Goal: Task Accomplishment & Management: Use online tool/utility

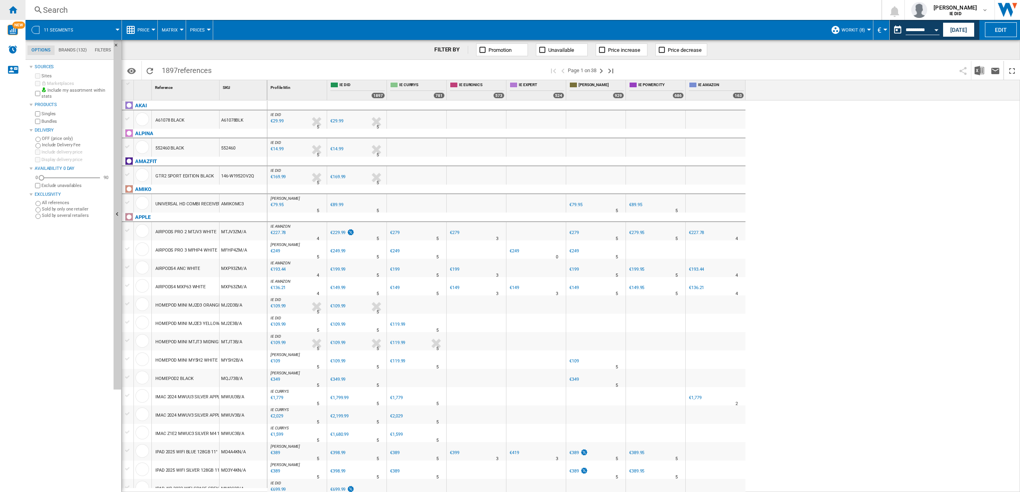
click at [14, 10] on ng-md-icon "Home" at bounding box center [13, 10] width 10 height 10
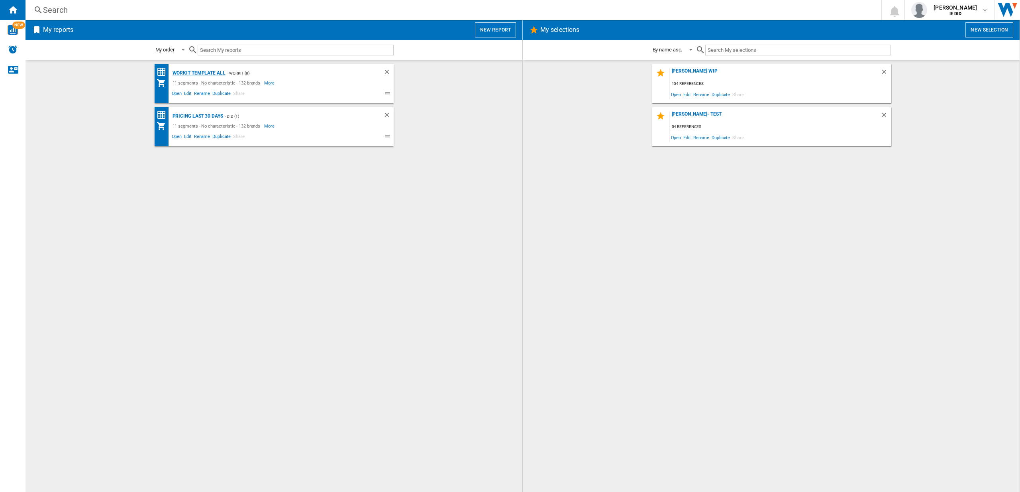
click at [202, 71] on div "Workit Template All" at bounding box center [198, 73] width 55 height 10
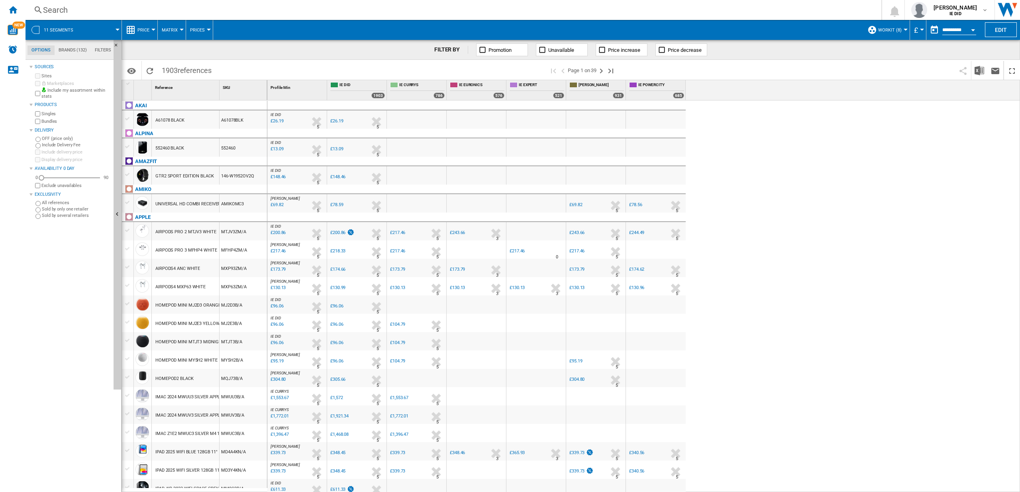
scroll to position [1, 0]
click at [14, 10] on ng-md-icon "Home" at bounding box center [13, 10] width 10 height 10
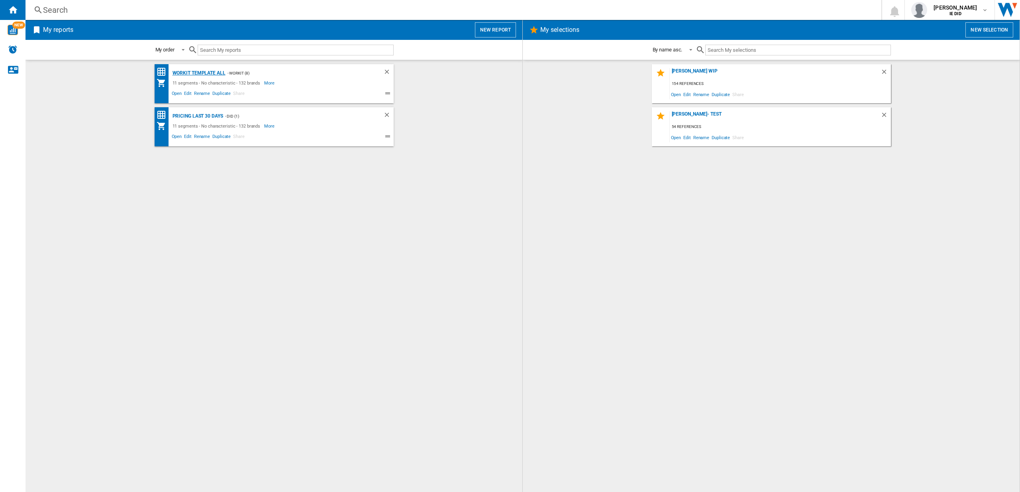
click at [199, 72] on div "Workit Template All" at bounding box center [198, 73] width 55 height 10
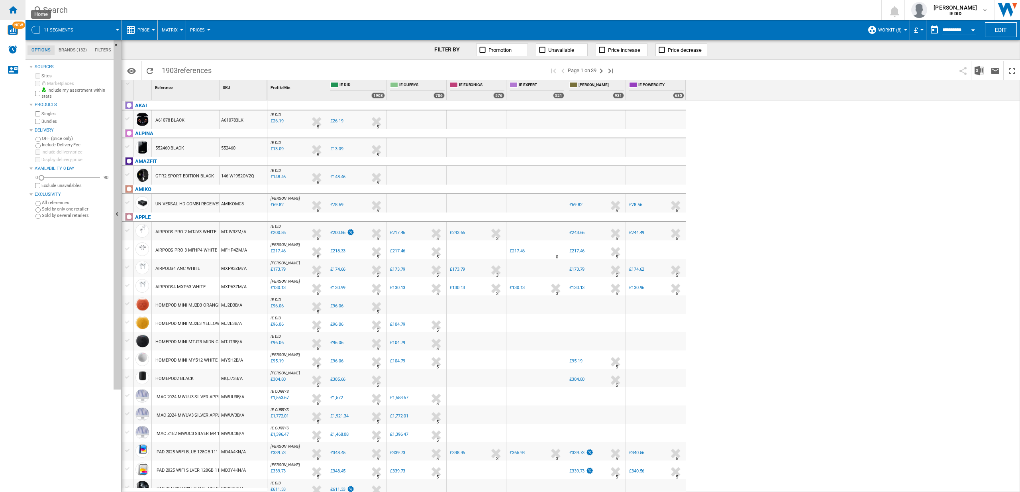
drag, startPoint x: 14, startPoint y: 7, endPoint x: 24, endPoint y: 11, distance: 10.6
click at [14, 7] on ng-md-icon "Home" at bounding box center [13, 10] width 10 height 10
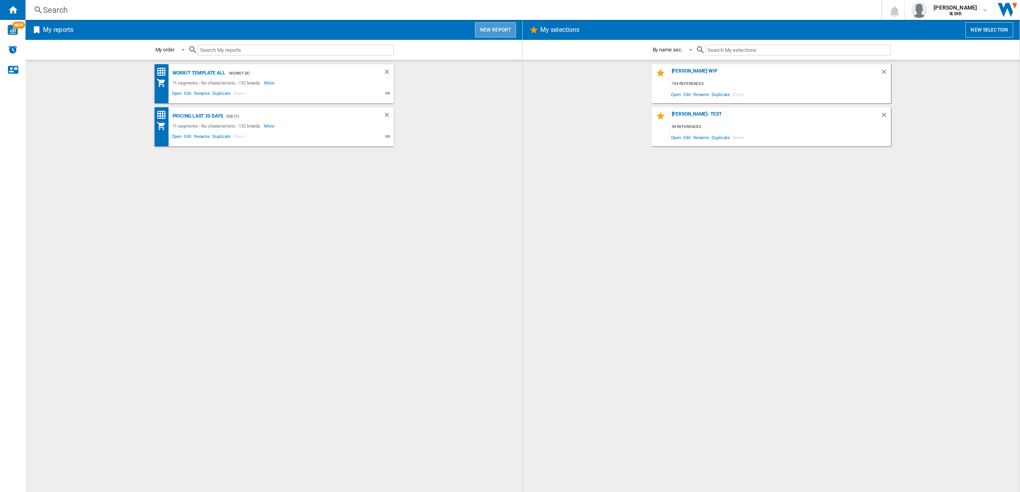
click at [489, 33] on button "New report" at bounding box center [495, 29] width 41 height 15
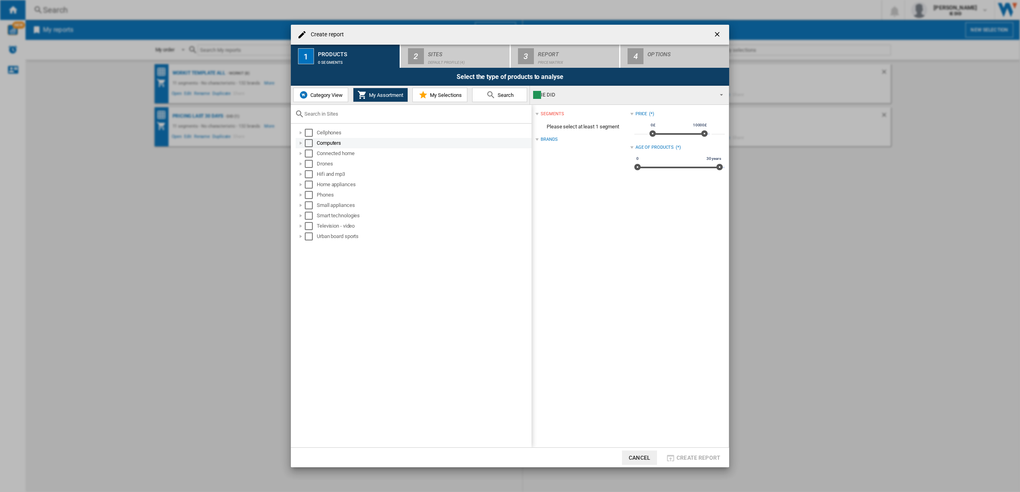
drag, startPoint x: 311, startPoint y: 131, endPoint x: 308, endPoint y: 140, distance: 9.7
click at [311, 132] on div "Select" at bounding box center [309, 133] width 8 height 8
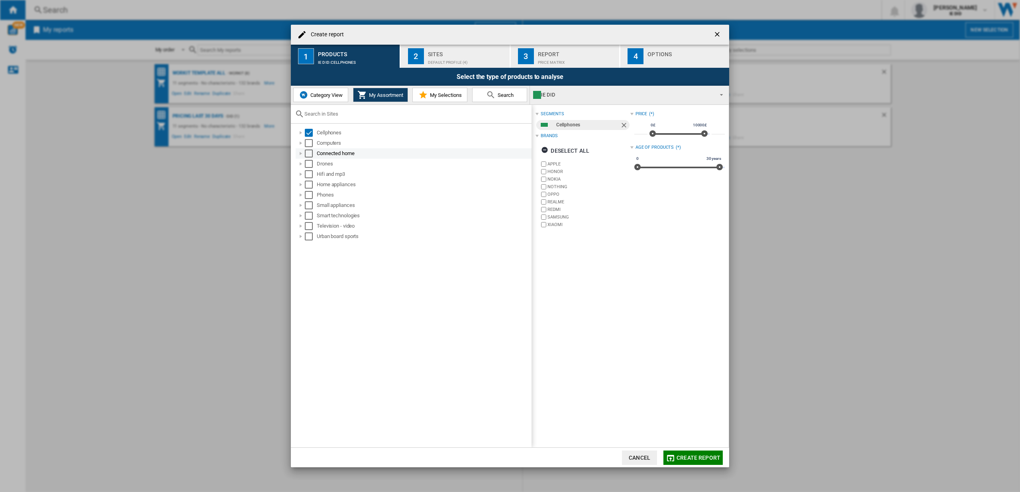
drag, startPoint x: 310, startPoint y: 140, endPoint x: 309, endPoint y: 149, distance: 9.3
click at [310, 141] on div "Select" at bounding box center [309, 143] width 8 height 8
drag, startPoint x: 309, startPoint y: 154, endPoint x: 310, endPoint y: 161, distance: 6.5
click at [309, 155] on div "Select" at bounding box center [309, 153] width 8 height 8
drag, startPoint x: 310, startPoint y: 163, endPoint x: 310, endPoint y: 168, distance: 4.8
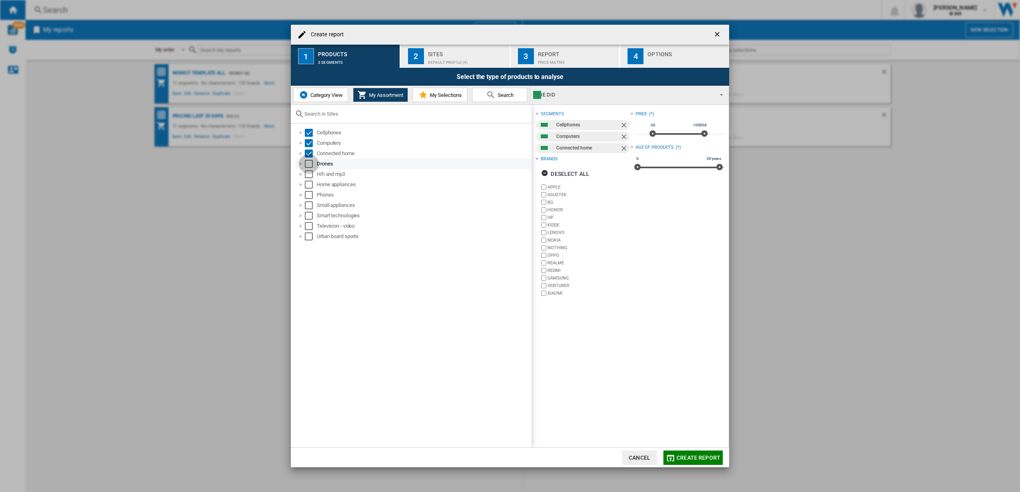
click at [311, 164] on div "Select" at bounding box center [309, 164] width 8 height 8
drag, startPoint x: 308, startPoint y: 172, endPoint x: 309, endPoint y: 191, distance: 18.8
click at [308, 173] on div "Select" at bounding box center [309, 174] width 8 height 8
drag, startPoint x: 310, startPoint y: 185, endPoint x: 307, endPoint y: 200, distance: 15.3
click at [310, 187] on div "Select" at bounding box center [309, 185] width 8 height 8
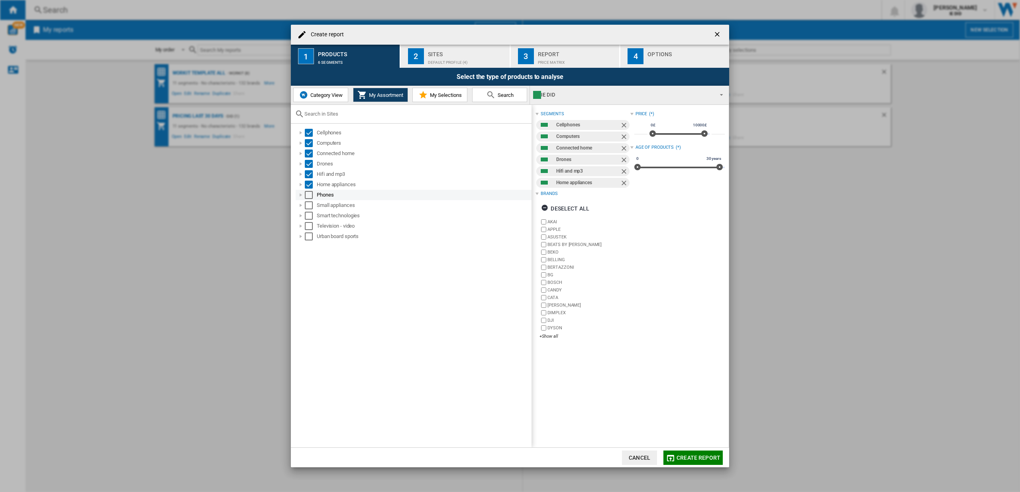
drag, startPoint x: 309, startPoint y: 194, endPoint x: 309, endPoint y: 198, distance: 4.8
click at [309, 195] on div "Select" at bounding box center [309, 195] width 8 height 8
drag, startPoint x: 308, startPoint y: 203, endPoint x: 309, endPoint y: 224, distance: 21.6
click at [309, 204] on div "Select" at bounding box center [309, 205] width 8 height 8
drag, startPoint x: 310, startPoint y: 216, endPoint x: 310, endPoint y: 224, distance: 8.0
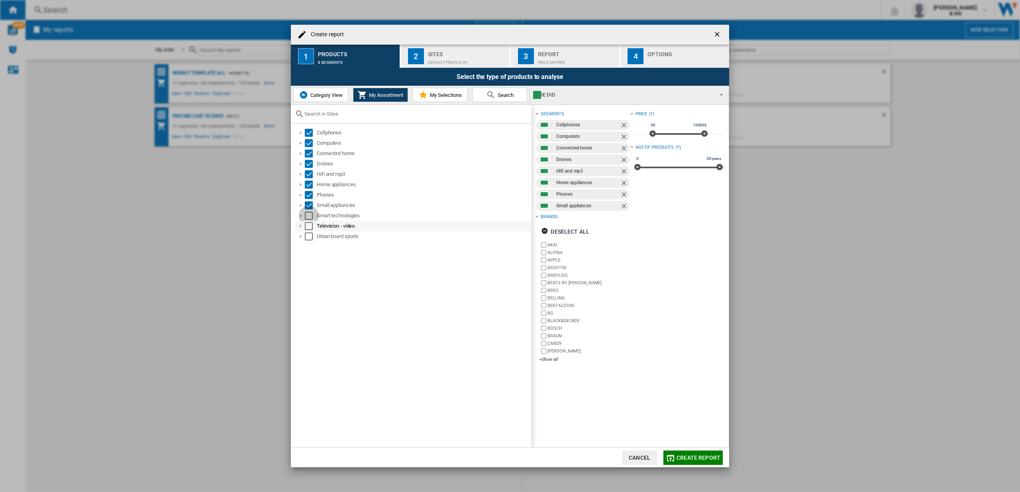
click at [310, 216] on div "Select" at bounding box center [309, 216] width 8 height 8
drag, startPoint x: 310, startPoint y: 223, endPoint x: 310, endPoint y: 229, distance: 6.0
click at [310, 225] on div "Select" at bounding box center [309, 226] width 8 height 8
click at [311, 237] on div "Select" at bounding box center [309, 236] width 8 height 8
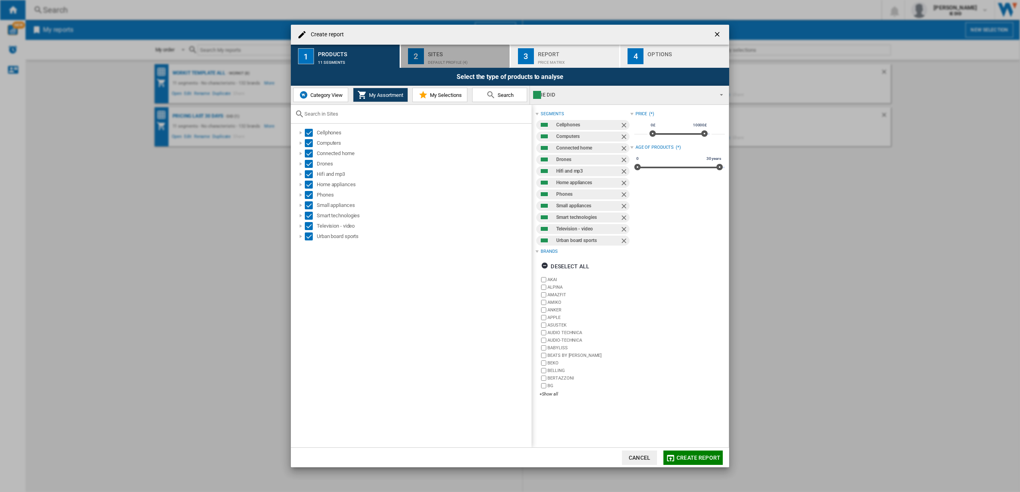
drag, startPoint x: 477, startPoint y: 51, endPoint x: 466, endPoint y: 53, distance: 10.6
click at [477, 51] on div "Sites" at bounding box center [467, 52] width 79 height 8
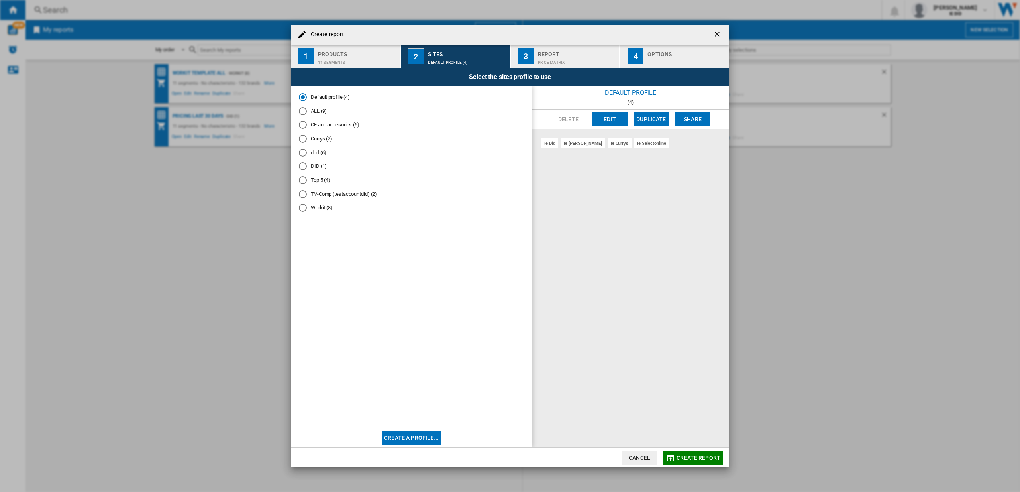
click at [301, 109] on div "ALL (9)" at bounding box center [303, 111] width 8 height 8
click at [699, 462] on button "Create report" at bounding box center [693, 457] width 59 height 14
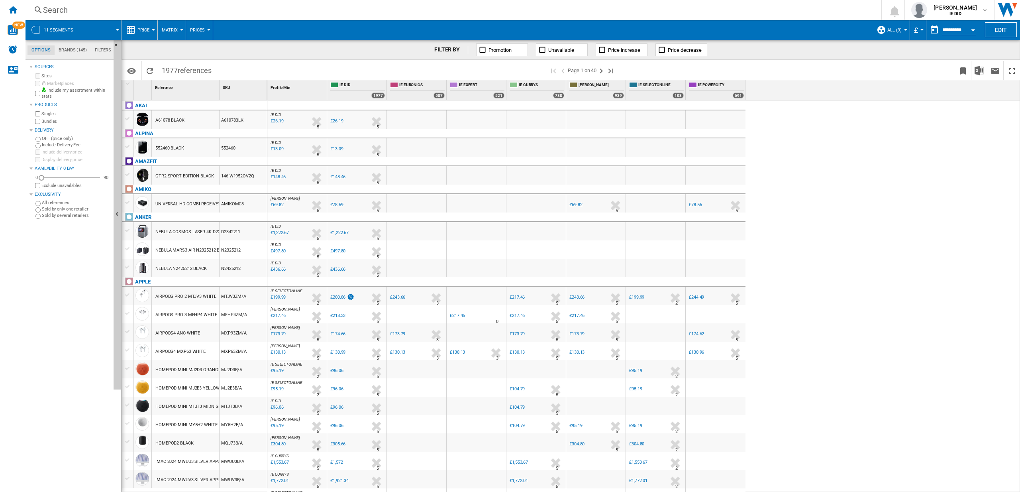
click at [924, 28] on md-menu "£ Argentin Peso Australian Dollar balboa Bolivia [GEOGRAPHIC_DATA] Bulgarian le…" at bounding box center [918, 30] width 16 height 20
click at [923, 30] on div "Currency" at bounding box center [922, 30] width 4 height 2
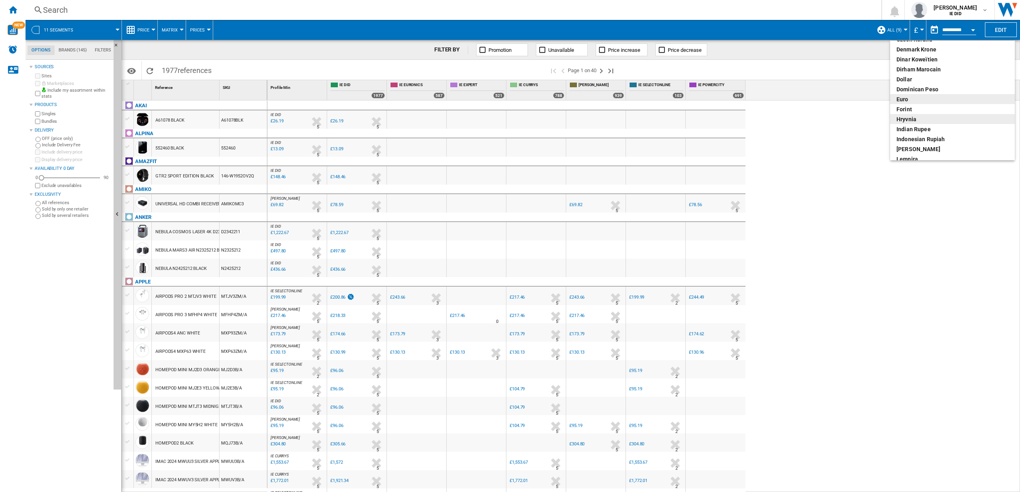
scroll to position [100, 0]
click at [904, 95] on div "euro" at bounding box center [953, 99] width 112 height 8
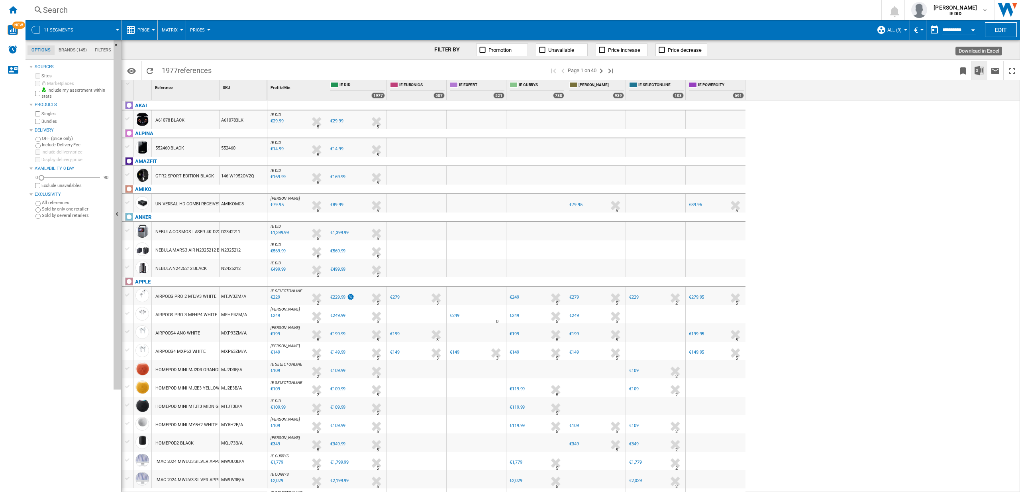
click at [979, 71] on img "Download in Excel" at bounding box center [980, 71] width 10 height 10
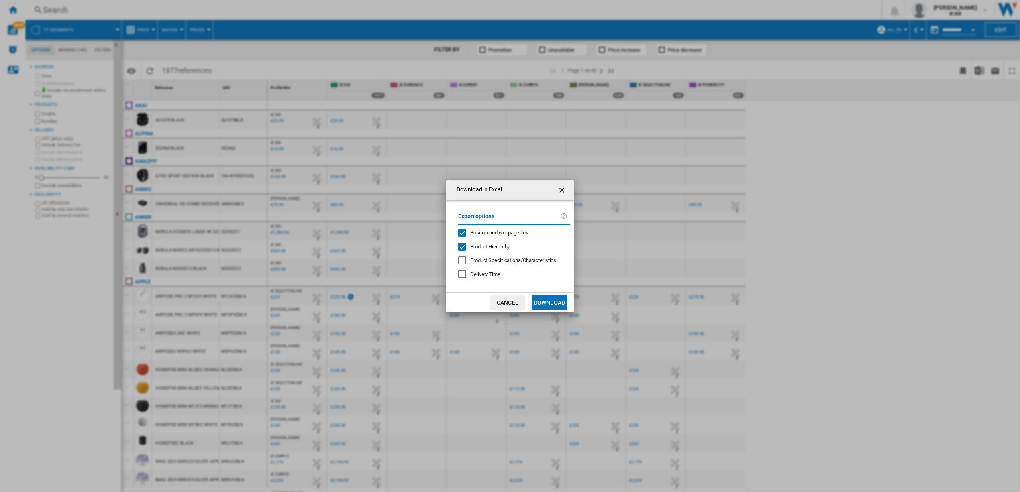
click at [555, 301] on button "Download" at bounding box center [550, 302] width 36 height 14
